Goal: Transaction & Acquisition: Download file/media

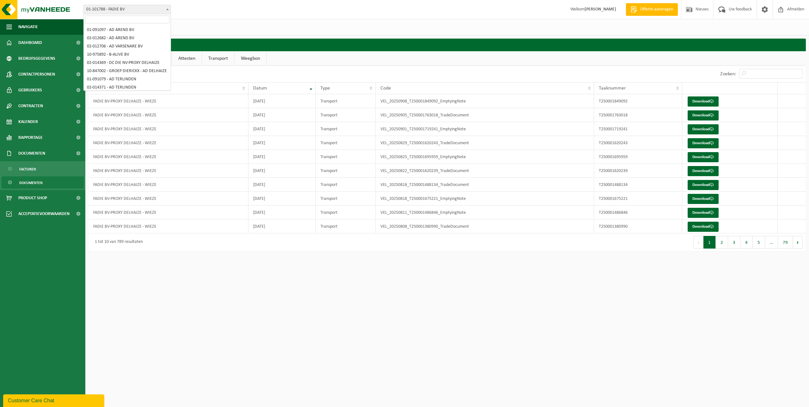
click at [151, 6] on span "01-101788 - FADIE BV" at bounding box center [127, 9] width 87 height 9
select select "748"
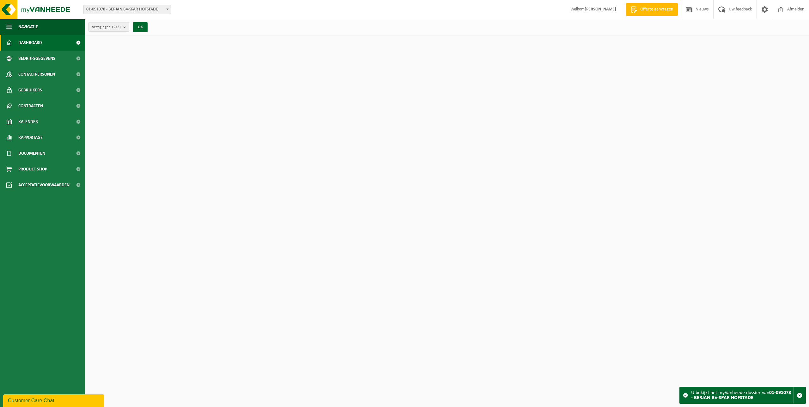
click at [33, 153] on span "Documenten" at bounding box center [31, 153] width 27 height 16
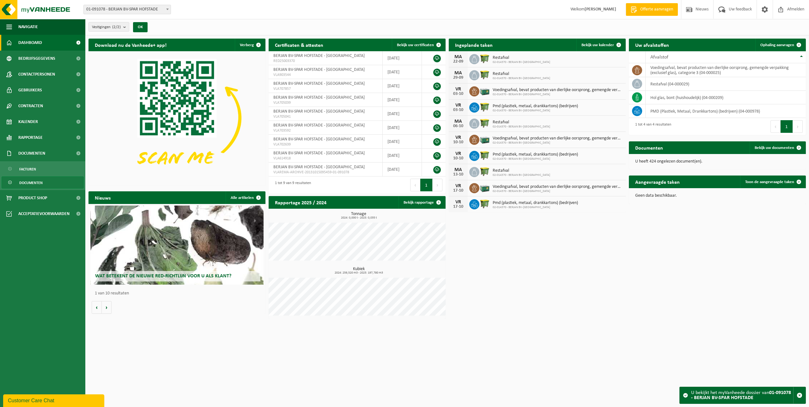
click at [35, 184] on span "Documenten" at bounding box center [30, 183] width 23 height 12
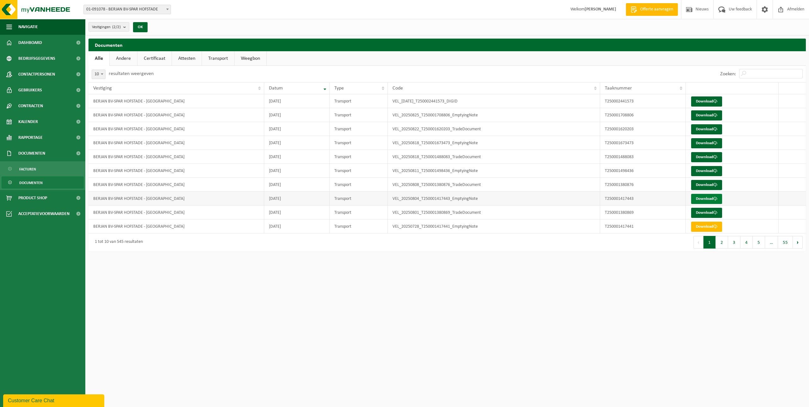
click at [704, 198] on link "Download" at bounding box center [706, 199] width 31 height 10
click at [705, 169] on link "Download" at bounding box center [706, 171] width 31 height 10
click at [696, 144] on link "Download" at bounding box center [706, 143] width 31 height 10
click at [705, 115] on link "Download" at bounding box center [706, 115] width 31 height 10
click at [708, 102] on link "Download" at bounding box center [706, 101] width 31 height 10
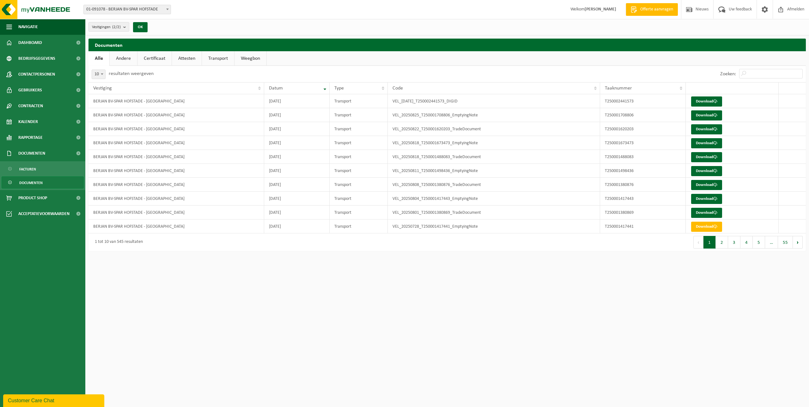
click at [329, 75] on div "10 25 50 100 10 resultaten weergeven" at bounding box center [267, 74] width 359 height 16
click at [41, 139] on span "Rapportage" at bounding box center [30, 138] width 24 height 16
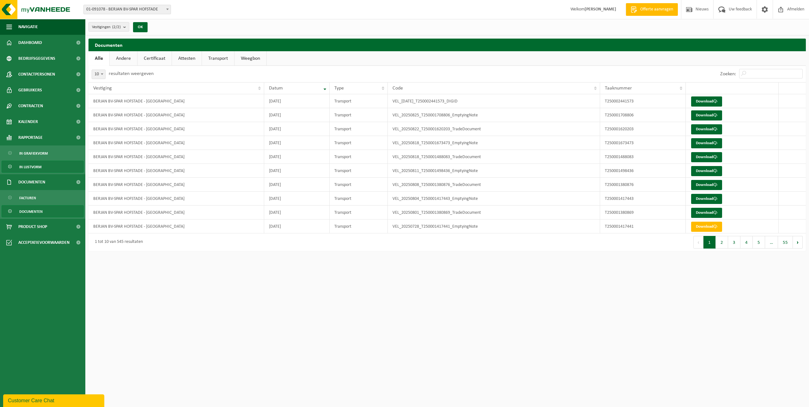
click at [46, 167] on link "In lijstvorm" at bounding box center [43, 167] width 82 height 12
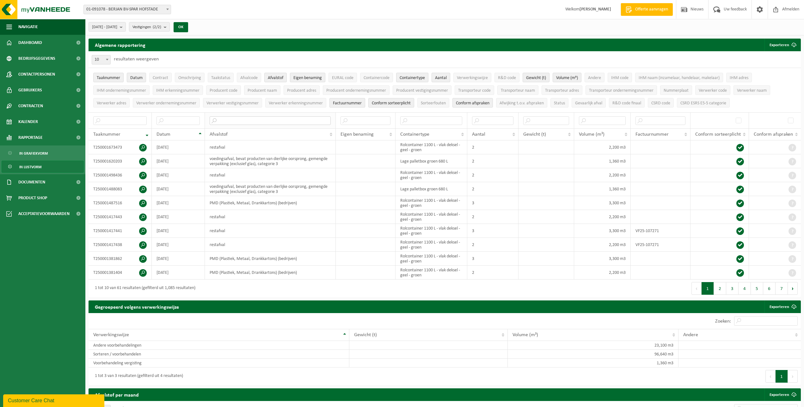
click at [250, 119] on input "text" at bounding box center [270, 120] width 121 height 9
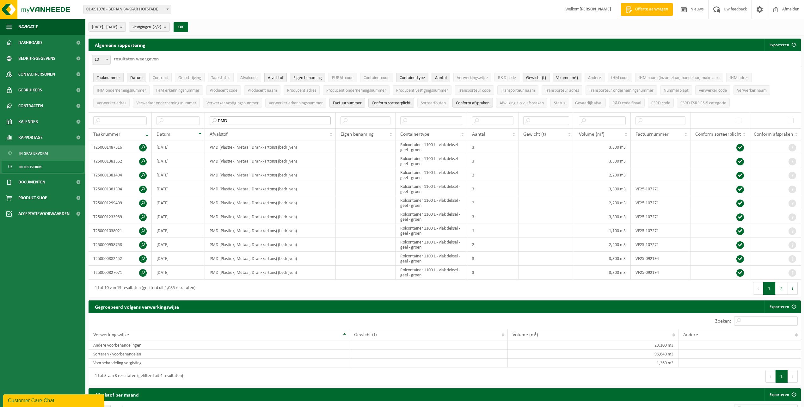
type input "PMD"
